Goal: Find specific page/section: Find specific page/section

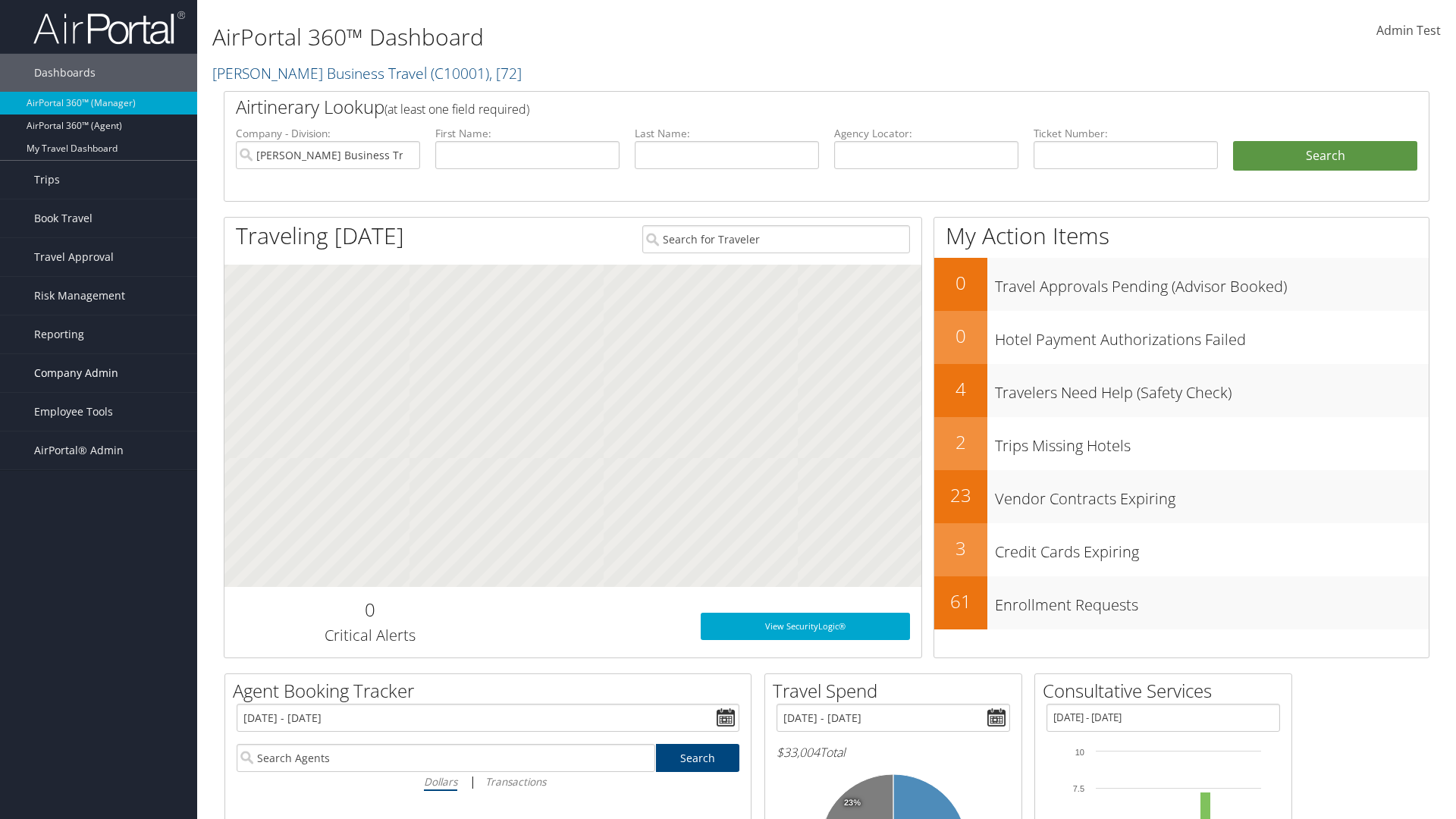
click at [98, 373] on span "Company Admin" at bounding box center [76, 372] width 85 height 38
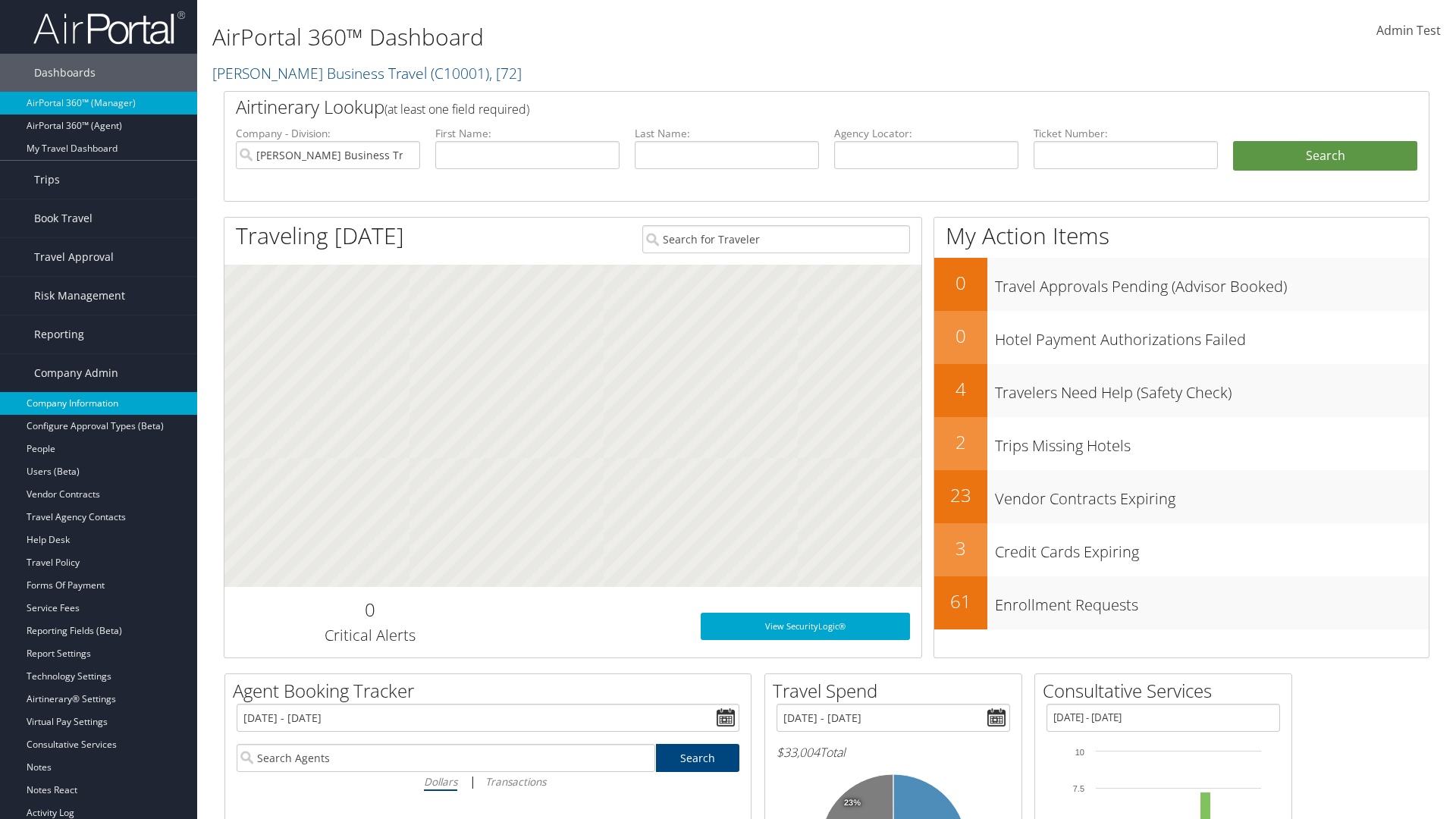
click at [98, 404] on link "Company Information" at bounding box center [98, 403] width 197 height 23
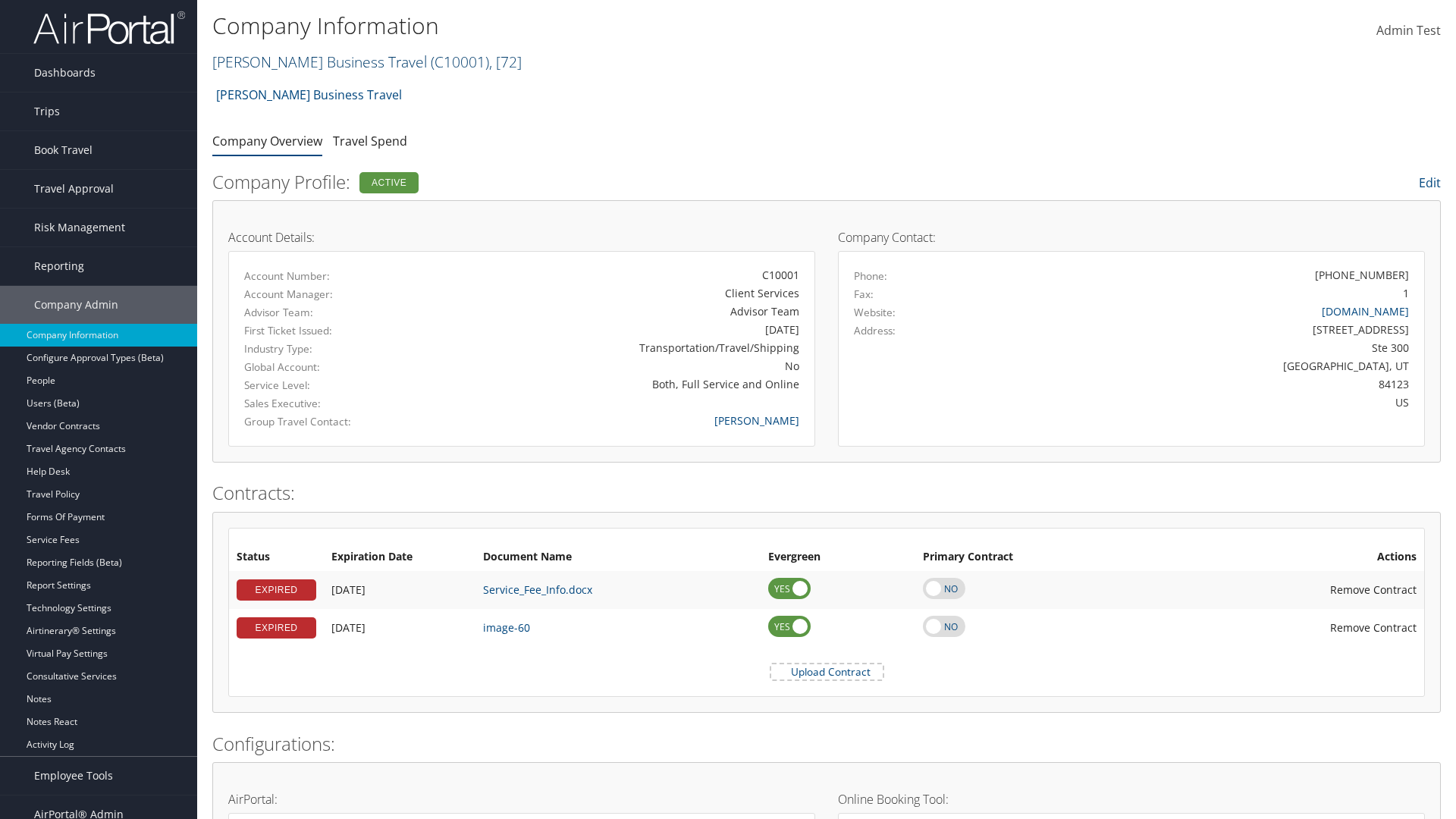
click at [313, 62] on link "[PERSON_NAME] Business Travel ( C10001 ) , [ 72 ]" at bounding box center [367, 62] width 310 height 20
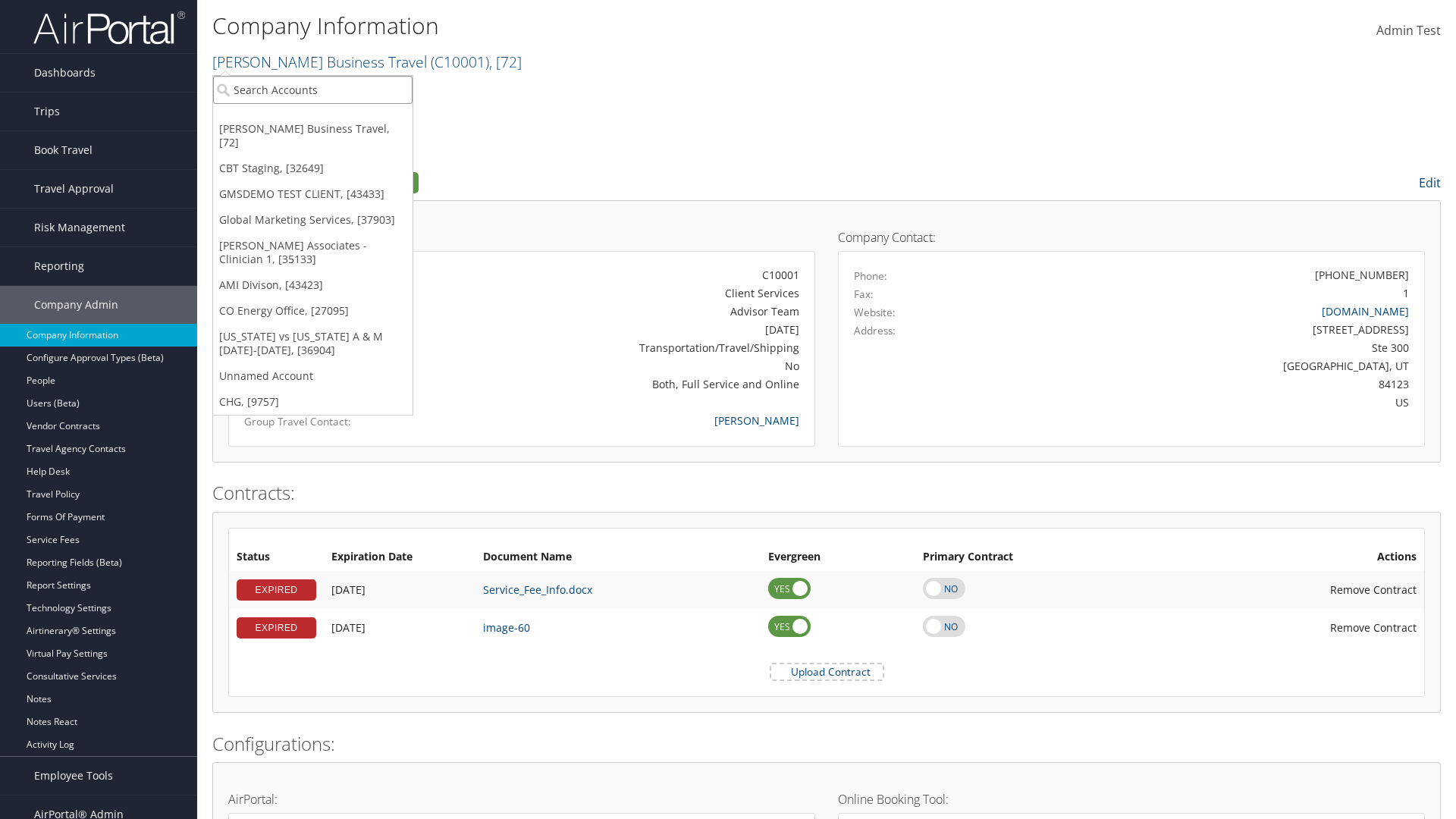
click at [313, 89] on input "search" at bounding box center [313, 89] width 199 height 28
type input "[PERSON_NAME] Business Travel"
click at [334, 118] on div "[PERSON_NAME] Business Travel (C10001), [72]" at bounding box center [334, 117] width 258 height 14
